Goal: Task Accomplishment & Management: Use online tool/utility

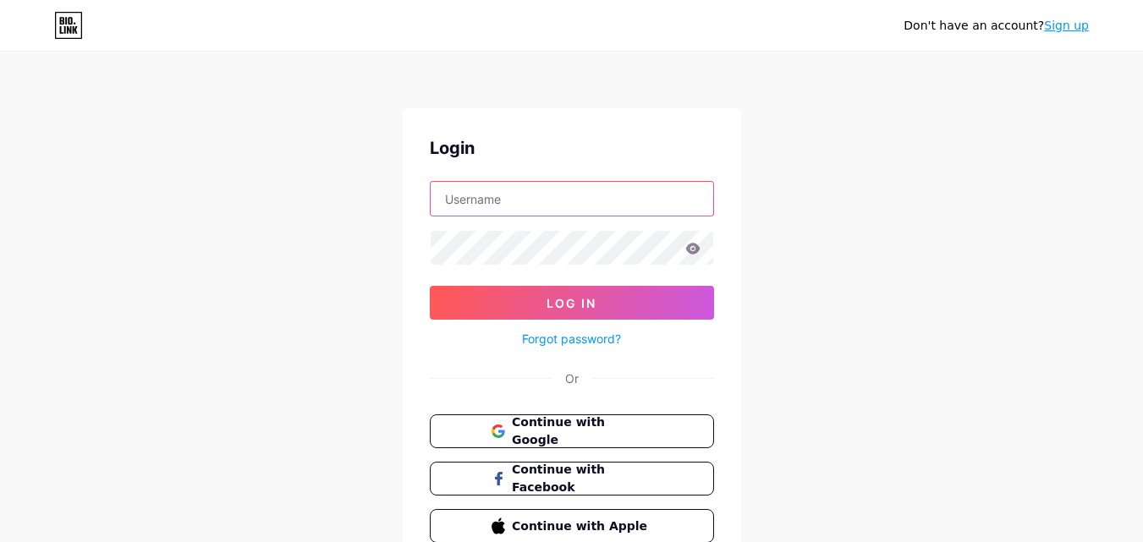
click at [482, 197] on input "text" at bounding box center [572, 199] width 283 height 34
paste input "tampabuyersbrokerus"
type input "tampabuyersbrokerus"
click at [553, 208] on input "tampabuyersbrokerus" at bounding box center [572, 199] width 283 height 34
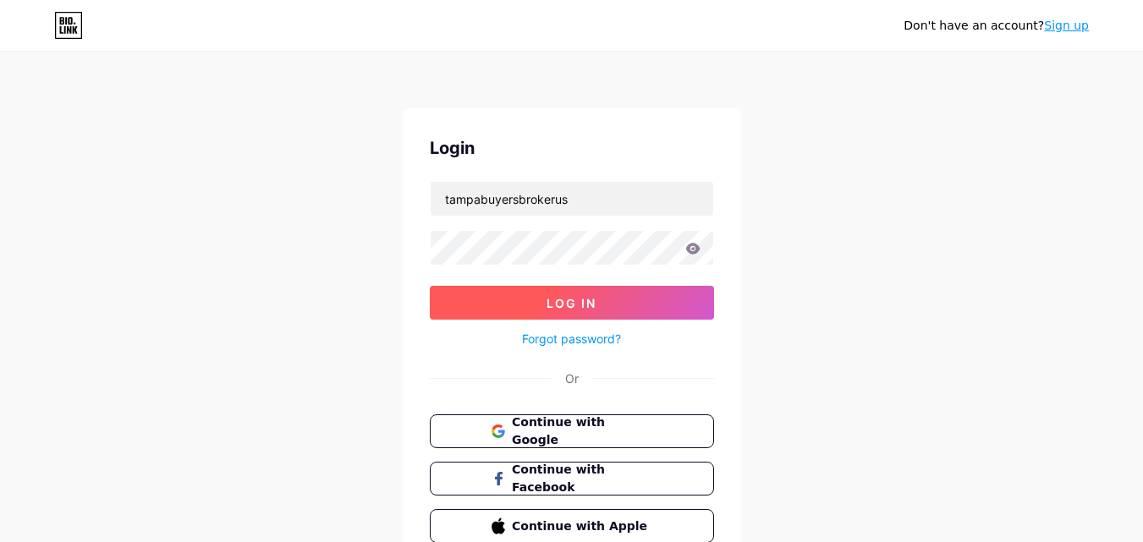
click at [579, 294] on button "Log In" at bounding box center [572, 303] width 284 height 34
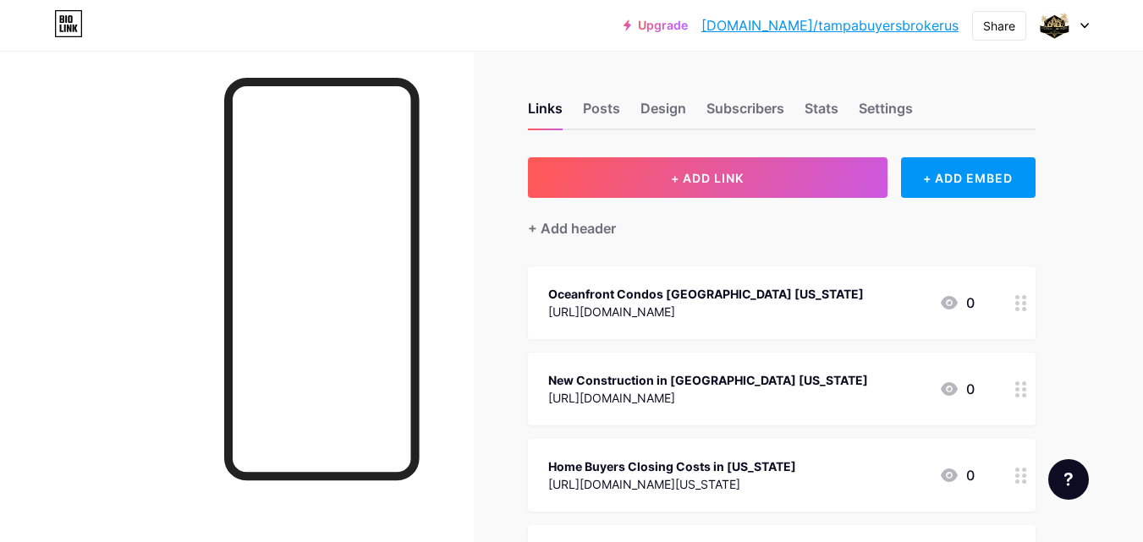
click at [731, 288] on div "Oceanfront Condos [GEOGRAPHIC_DATA] [US_STATE]" at bounding box center [705, 294] width 315 height 18
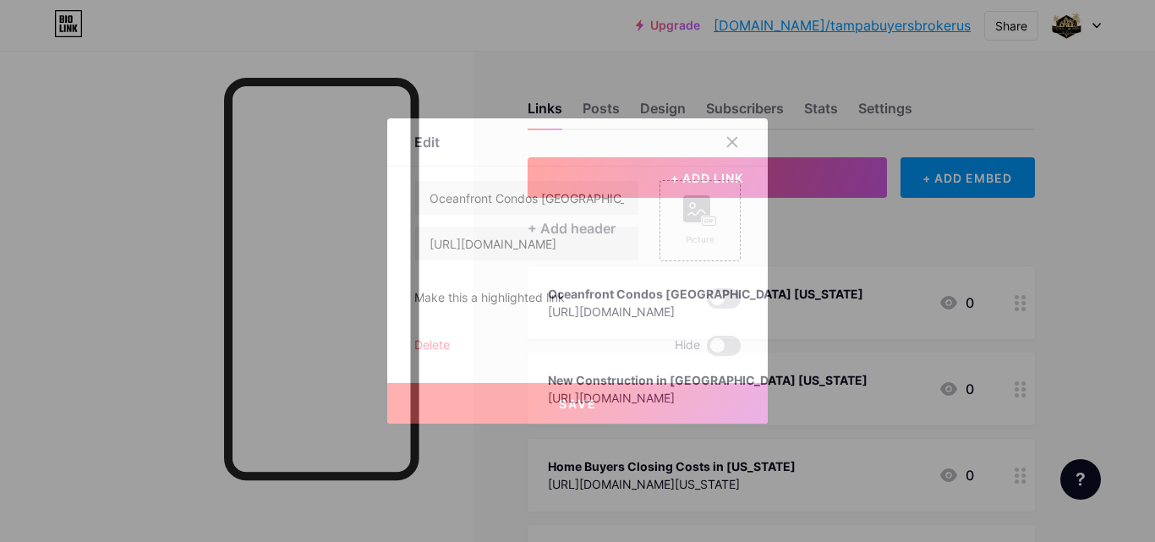
click at [731, 288] on div "Oceanfront Condos [GEOGRAPHIC_DATA][US_STATE] [URL][DOMAIN_NAME] Picture Make t…" at bounding box center [577, 268] width 326 height 176
click at [730, 145] on icon at bounding box center [732, 142] width 9 height 9
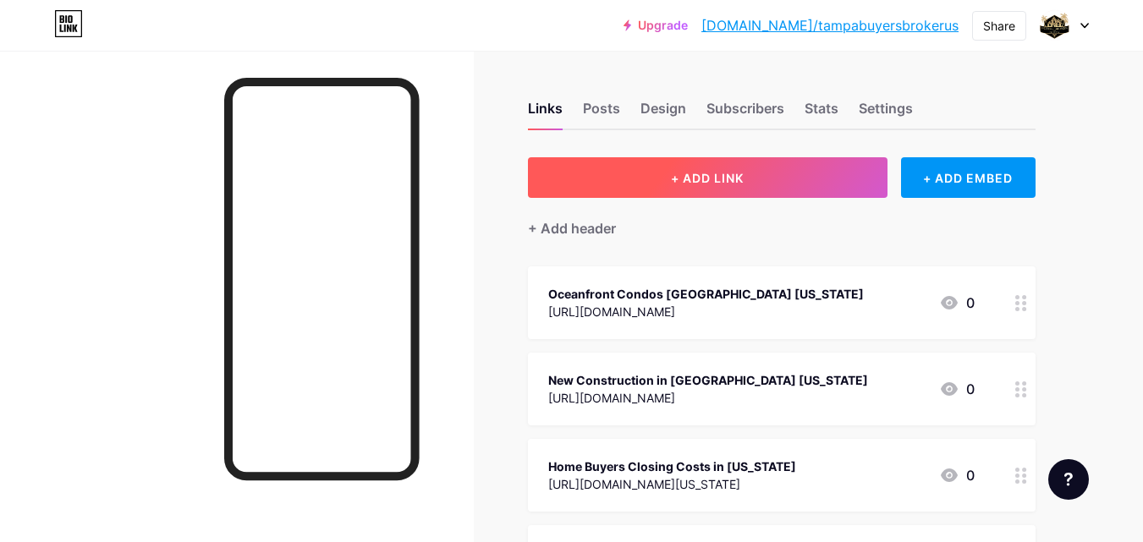
click at [724, 186] on button "+ ADD LINK" at bounding box center [707, 177] width 359 height 41
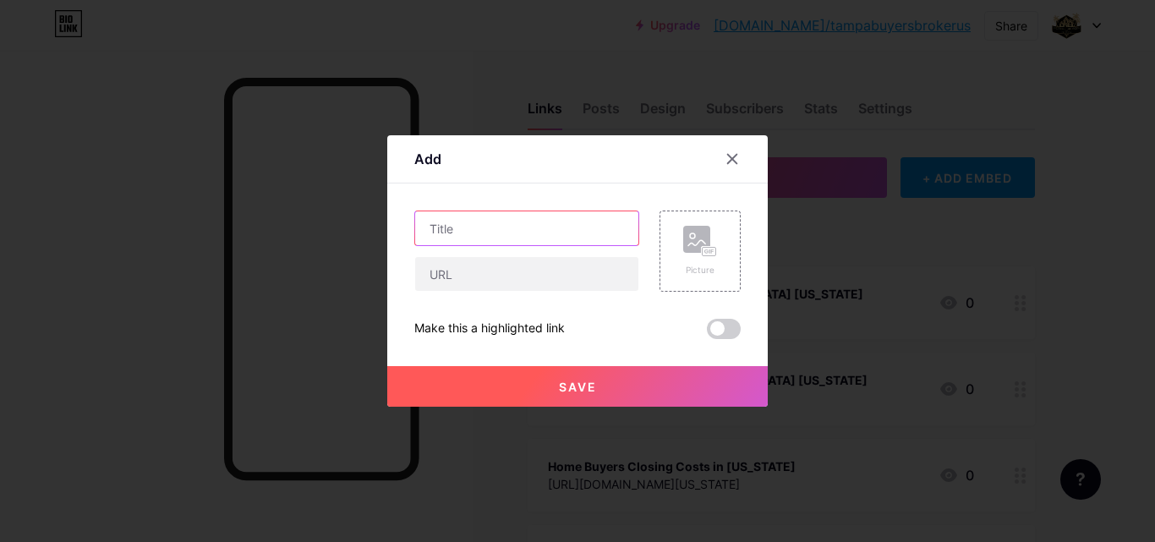
click at [476, 220] on input "text" at bounding box center [526, 228] width 223 height 34
click at [487, 226] on input "text" at bounding box center [526, 228] width 223 height 34
paste input "Canal Homes for Sale"
type input "Canal Homes for Sale"
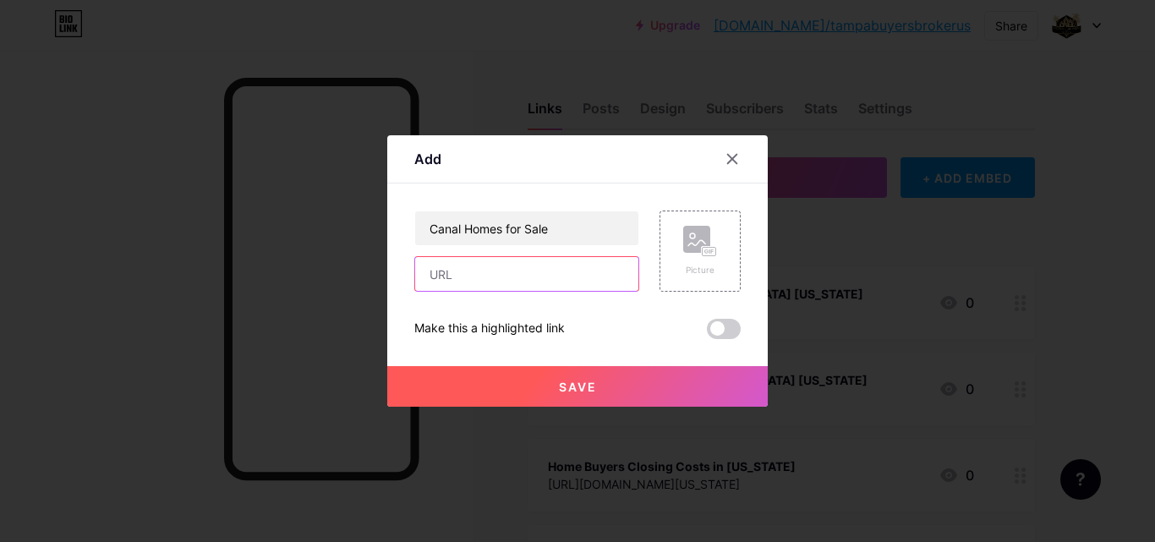
click at [475, 283] on input "text" at bounding box center [526, 274] width 223 height 34
click at [472, 272] on input "text" at bounding box center [526, 274] width 223 height 34
paste input "[URL][DOMAIN_NAME][US_STATE]"
type input "[URL][DOMAIN_NAME][US_STATE]"
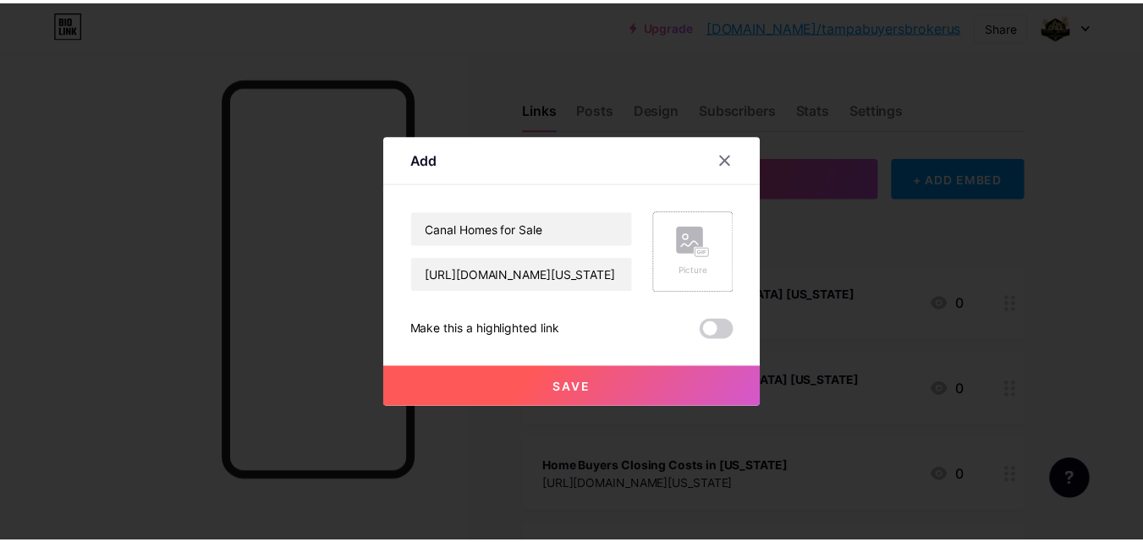
scroll to position [0, 0]
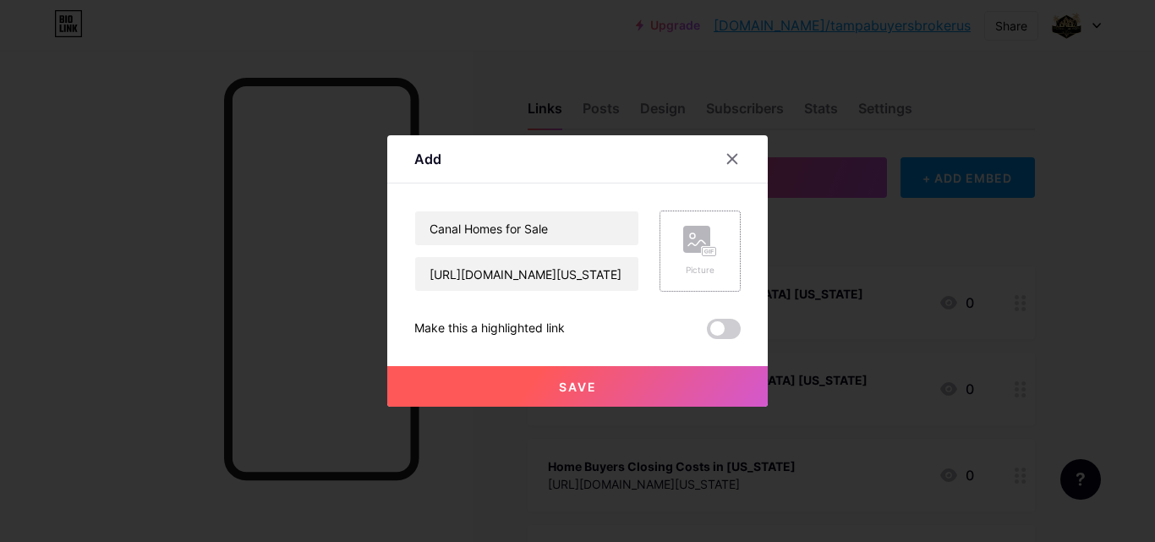
click at [705, 250] on rect at bounding box center [710, 252] width 14 height 8
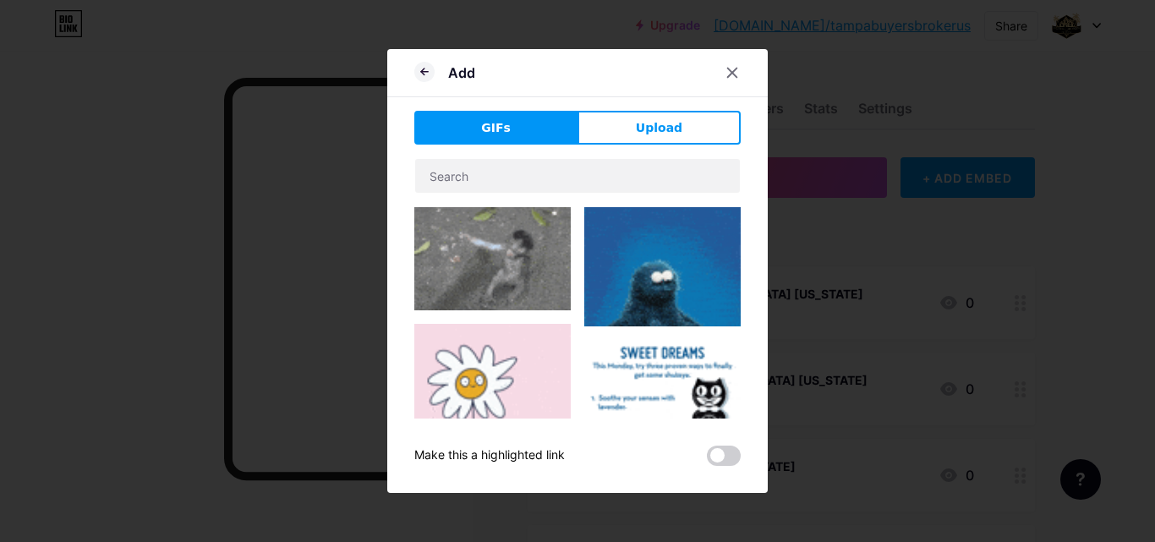
click at [666, 127] on span "Upload" at bounding box center [659, 128] width 47 height 18
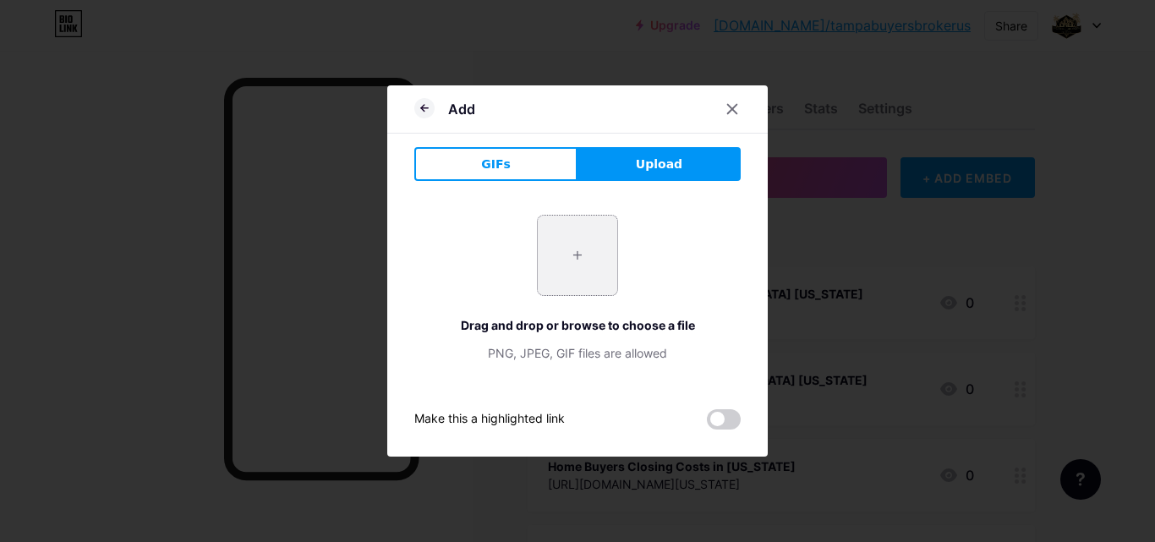
click at [573, 264] on input "file" at bounding box center [578, 256] width 80 height 80
type input "C:\fakepath\2512_logo_logo-updated-20210902074417.png"
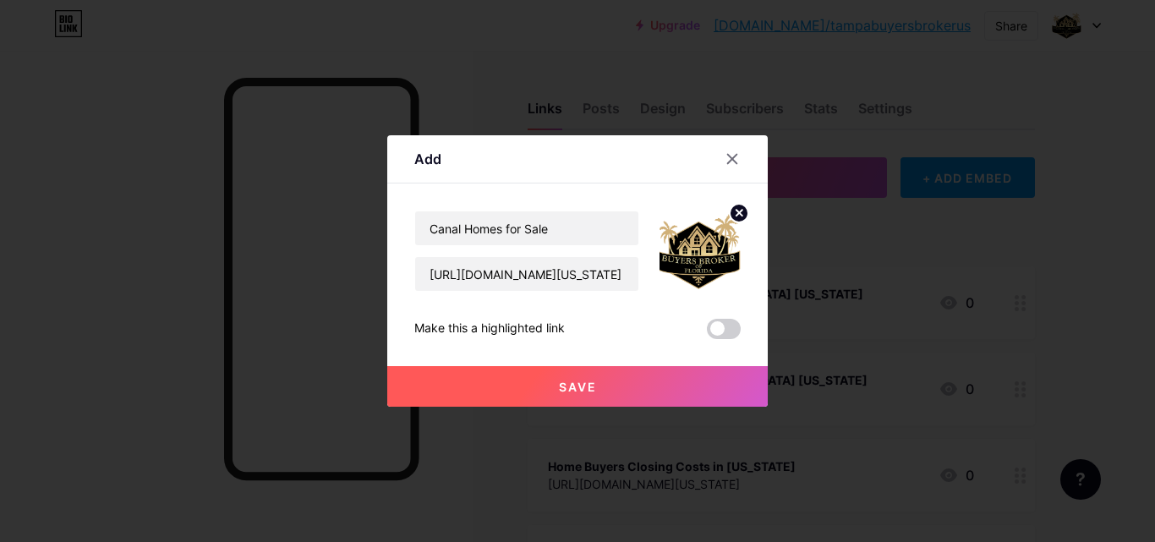
click at [620, 383] on button "Save" at bounding box center [577, 386] width 381 height 41
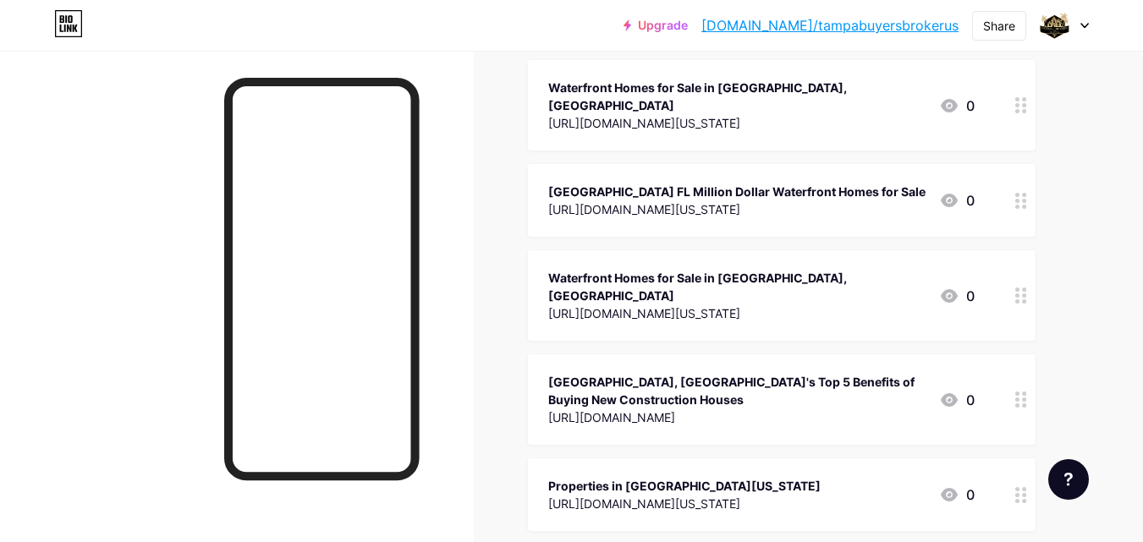
scroll to position [8206, 0]
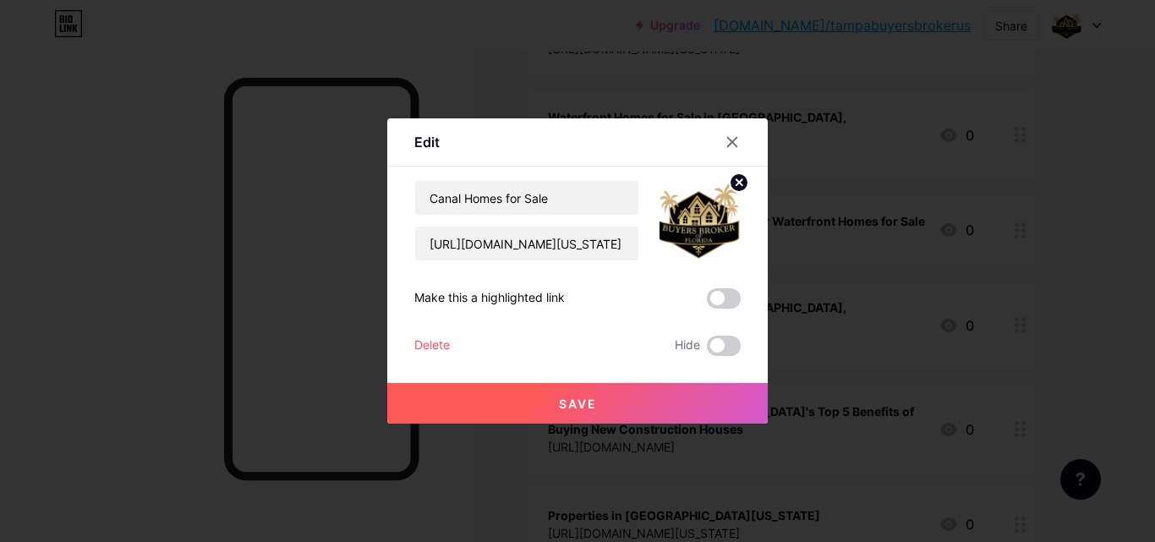
click at [583, 400] on span "Save" at bounding box center [578, 404] width 38 height 14
click at [739, 181] on icon at bounding box center [740, 182] width 6 height 6
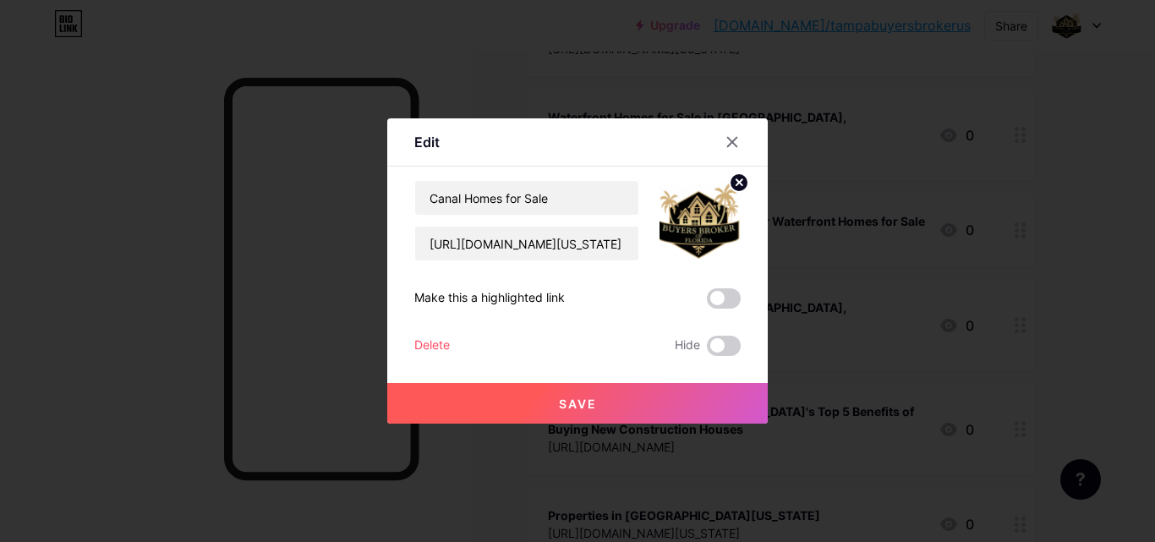
click at [740, 181] on icon at bounding box center [740, 182] width 6 height 6
click at [628, 399] on button "Save" at bounding box center [577, 403] width 381 height 41
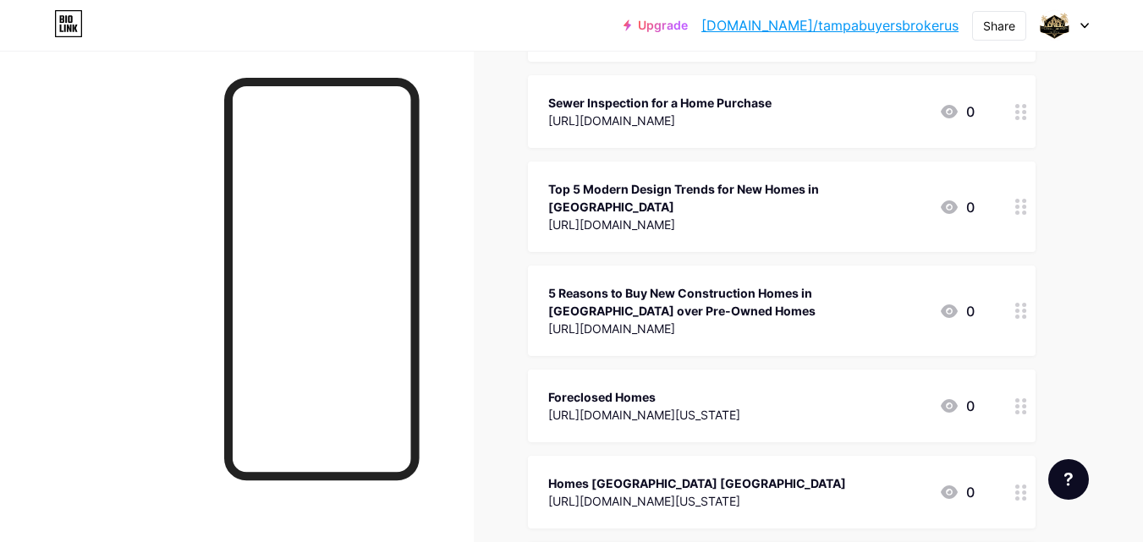
scroll to position [2877, 0]
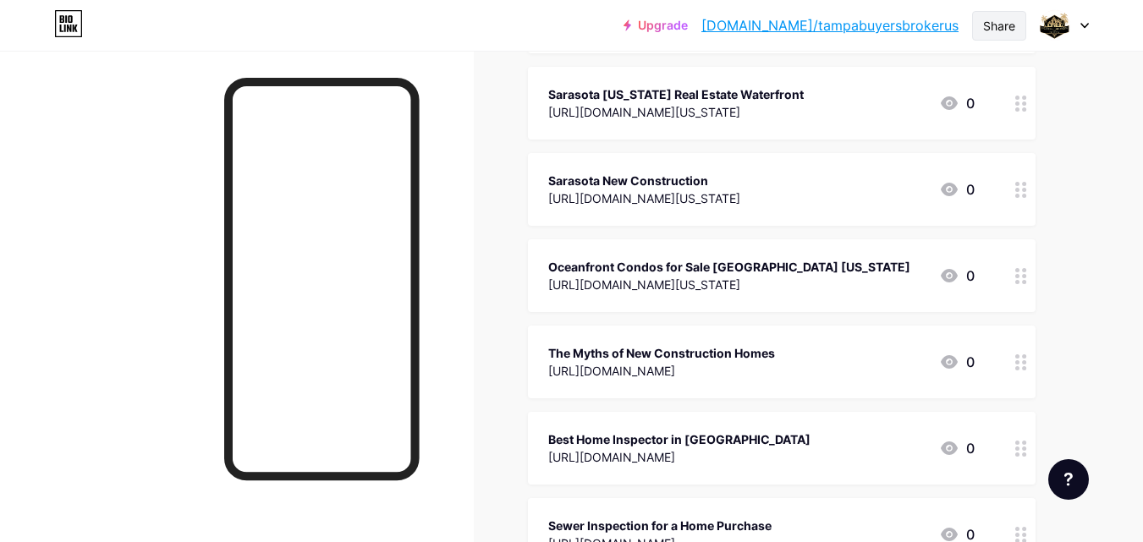
click at [995, 28] on div "Share" at bounding box center [999, 26] width 32 height 18
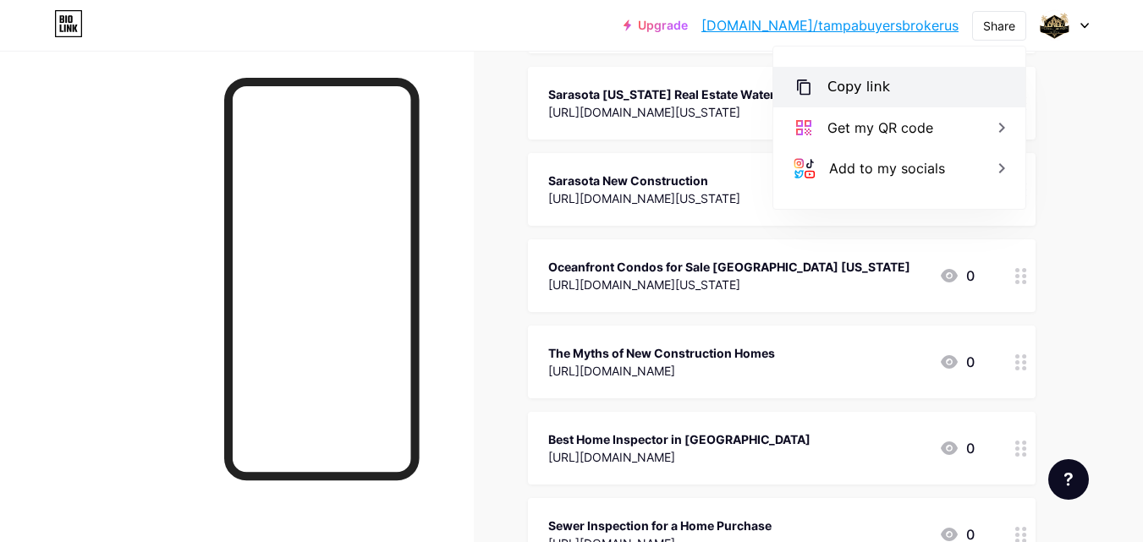
click at [866, 88] on div "Copy link" at bounding box center [858, 87] width 63 height 20
